Goal: Find specific page/section: Find specific page/section

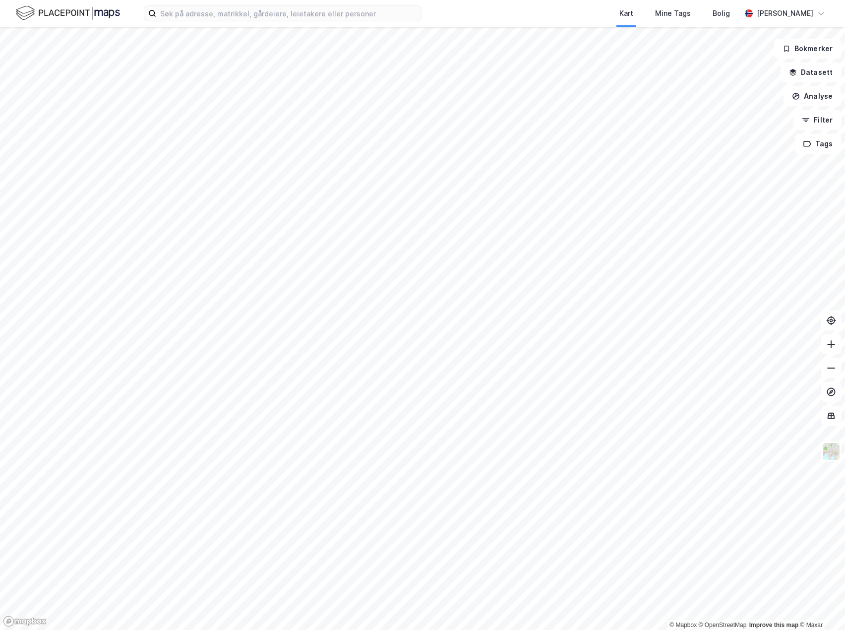
click at [191, 24] on div "Kart Mine Tags Bolig [PERSON_NAME]" at bounding box center [422, 13] width 845 height 27
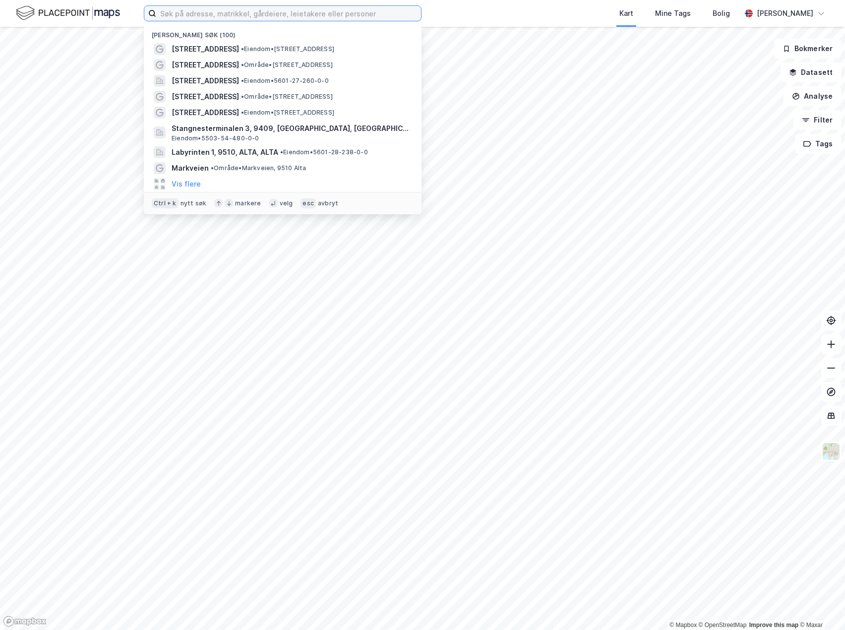
click at [187, 12] on input at bounding box center [288, 13] width 265 height 15
paste input "Straumsvegen 1999"
type input "Straumsvegen 1999"
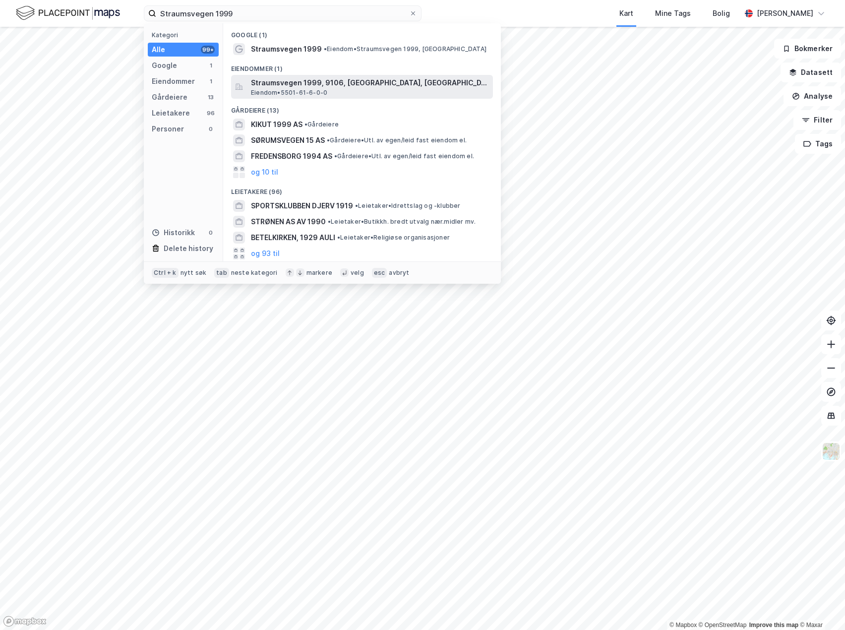
click at [322, 88] on span "Straumsvegen 1999, 9106, [GEOGRAPHIC_DATA], [GEOGRAPHIC_DATA]" at bounding box center [370, 83] width 238 height 12
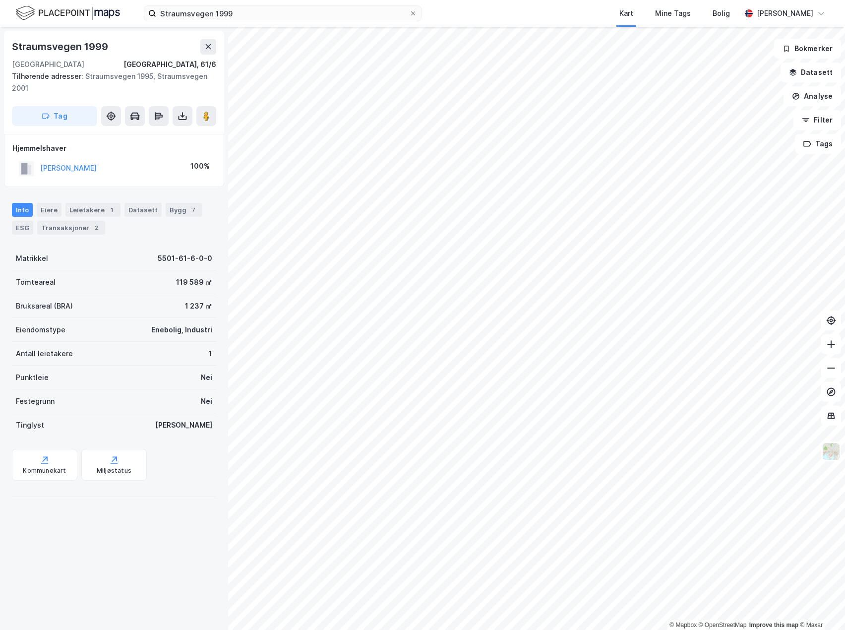
click at [166, 280] on div "Tomteareal 119 589 ㎡" at bounding box center [114, 282] width 204 height 24
click at [166, 207] on div "Bygg 7" at bounding box center [184, 210] width 37 height 14
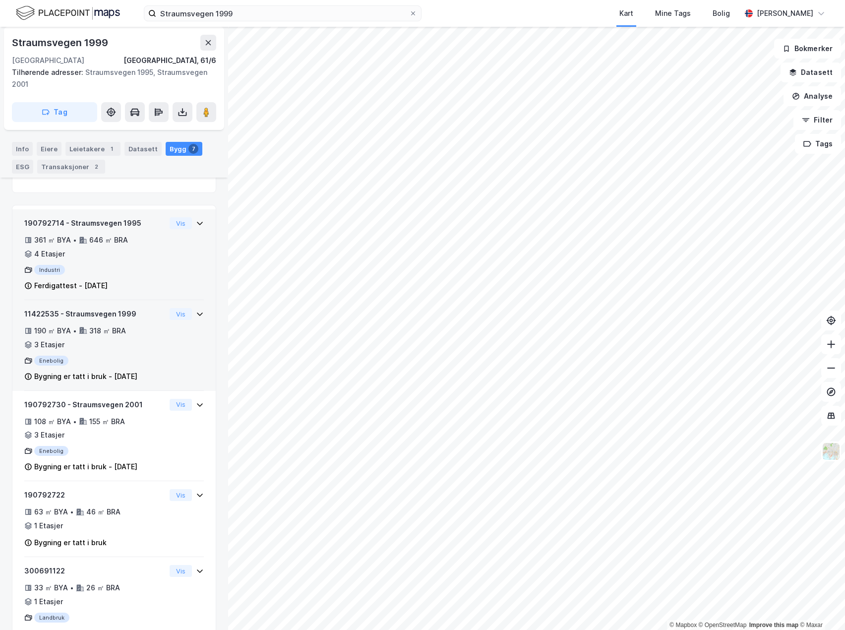
scroll to position [99, 0]
